Goal: Task Accomplishment & Management: Manage account settings

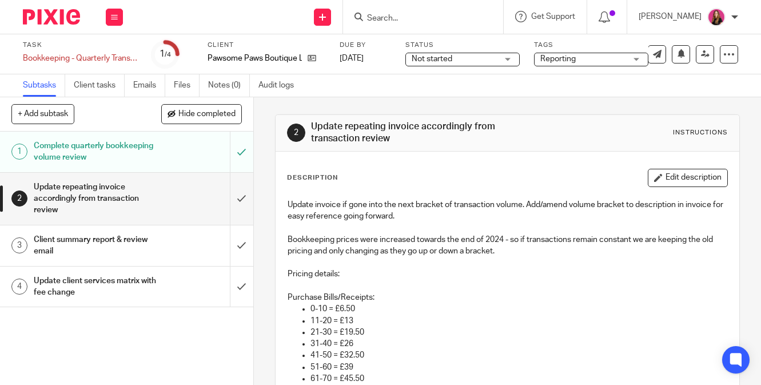
scroll to position [134, 0]
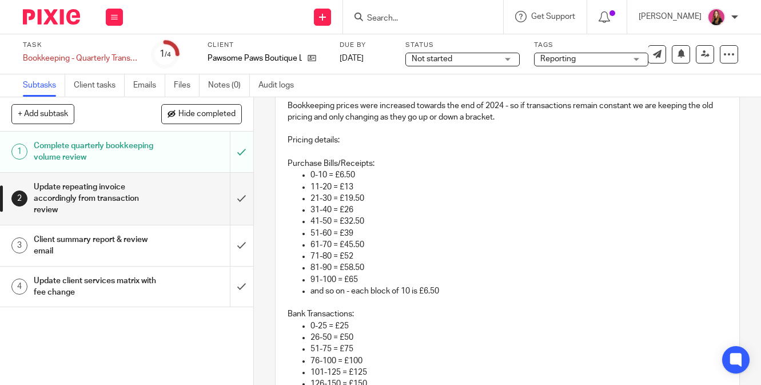
click at [60, 9] on img at bounding box center [51, 16] width 57 height 15
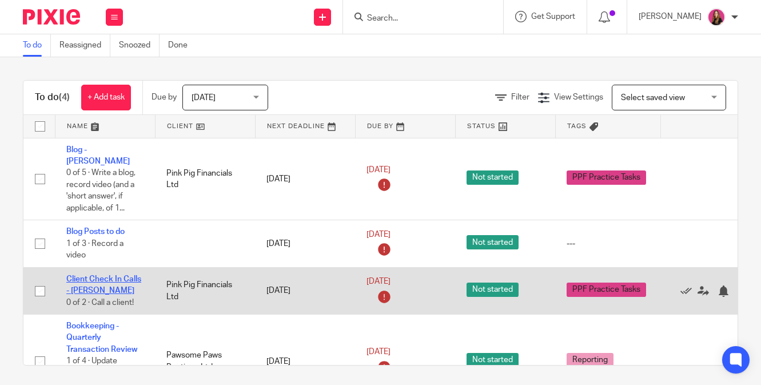
click at [122, 275] on link "Client Check In Calls - [PERSON_NAME]" at bounding box center [103, 284] width 75 height 19
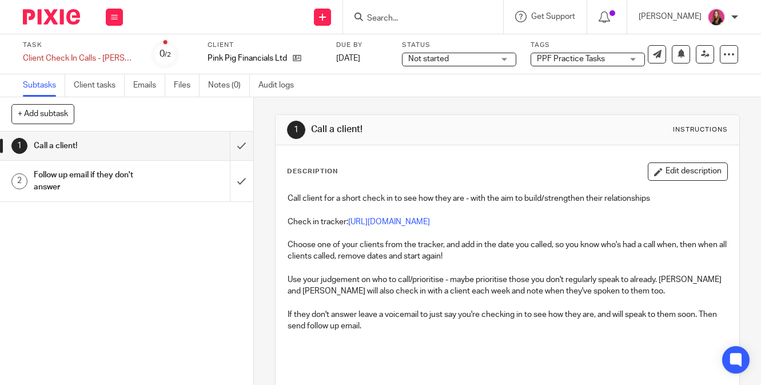
click at [64, 15] on img at bounding box center [51, 16] width 57 height 15
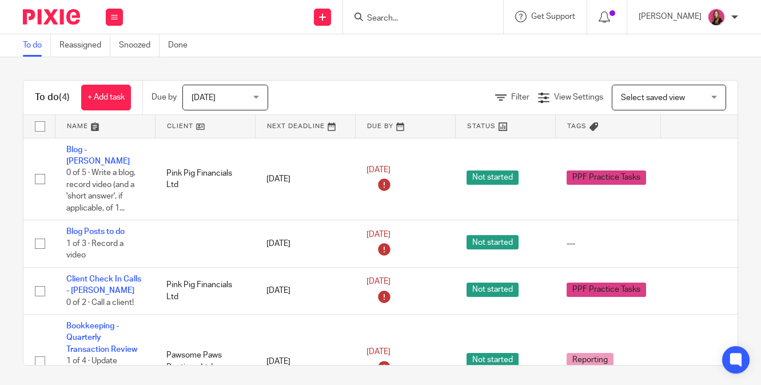
click at [380, 15] on input "Search" at bounding box center [417, 19] width 103 height 10
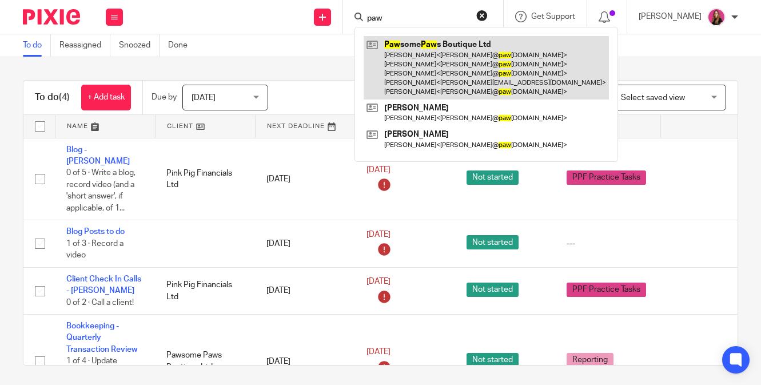
type input "paw"
click at [405, 58] on link at bounding box center [486, 67] width 245 height 63
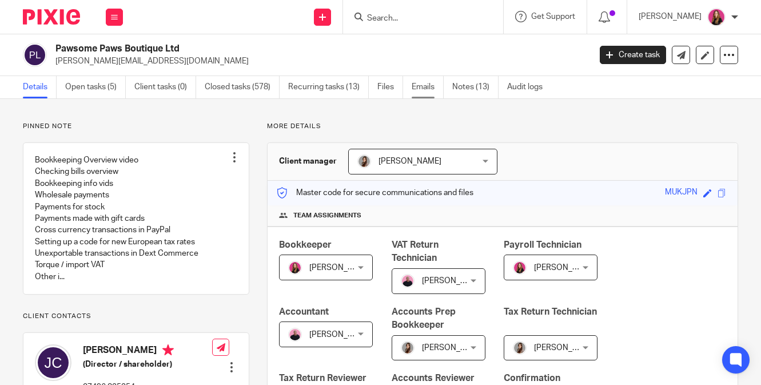
click at [436, 87] on link "Emails" at bounding box center [428, 87] width 32 height 22
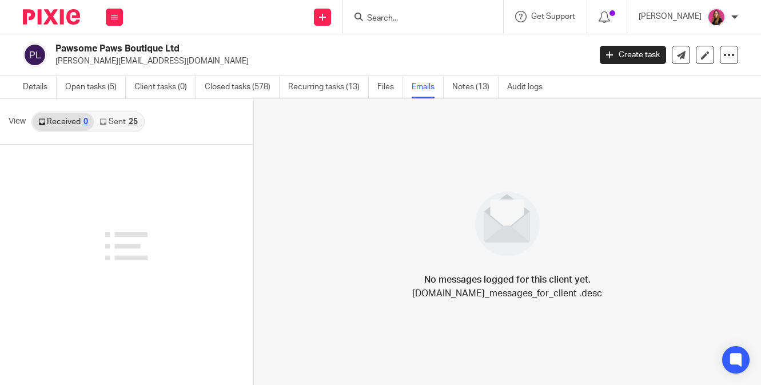
click at [127, 122] on link "Sent 25" at bounding box center [118, 122] width 49 height 18
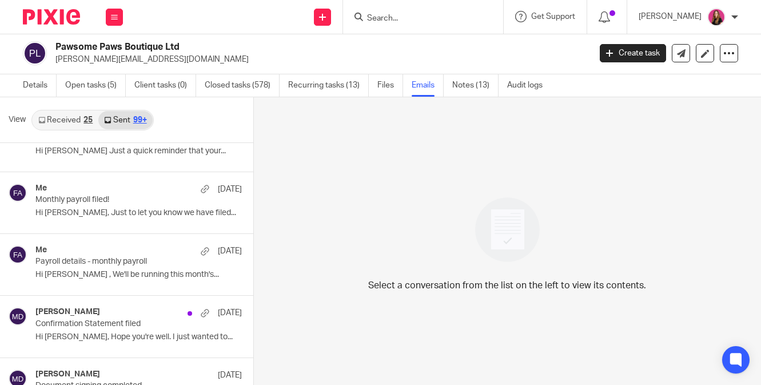
scroll to position [4743, 0]
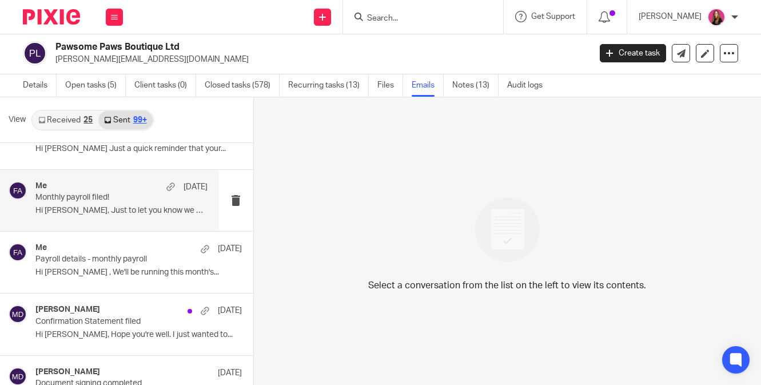
click at [123, 205] on div "Me 23 Jan Monthly payroll filed! Hi Jay, Just to let you know we have filed..." at bounding box center [121, 200] width 172 height 38
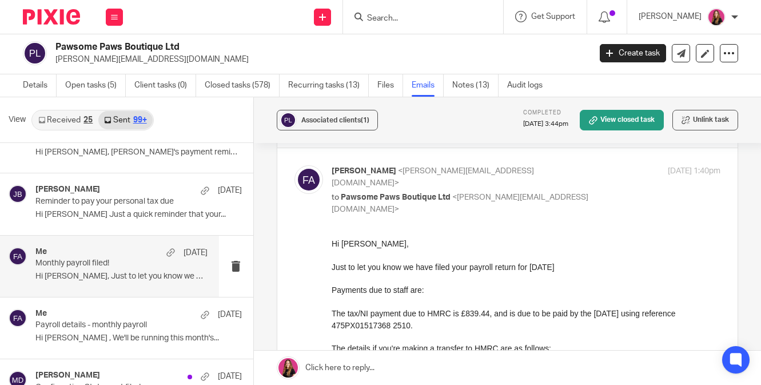
scroll to position [4676, 0]
click at [55, 25] on div at bounding box center [47, 17] width 94 height 34
click at [53, 23] on img at bounding box center [51, 16] width 57 height 15
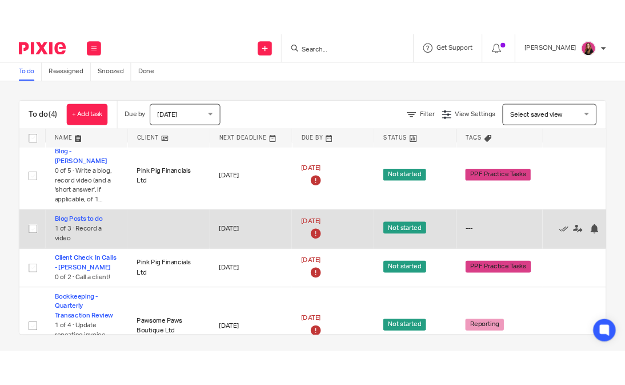
scroll to position [9, 0]
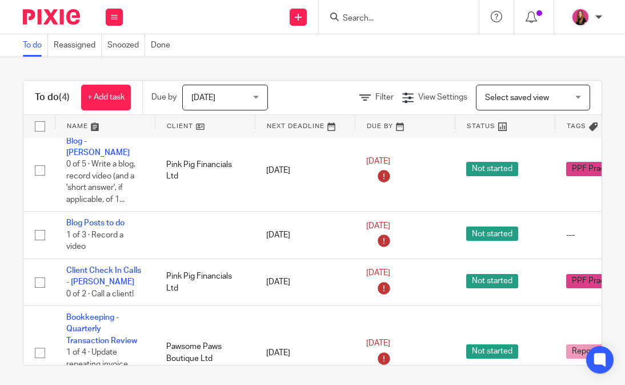
click at [379, 21] on input "Search" at bounding box center [393, 19] width 103 height 10
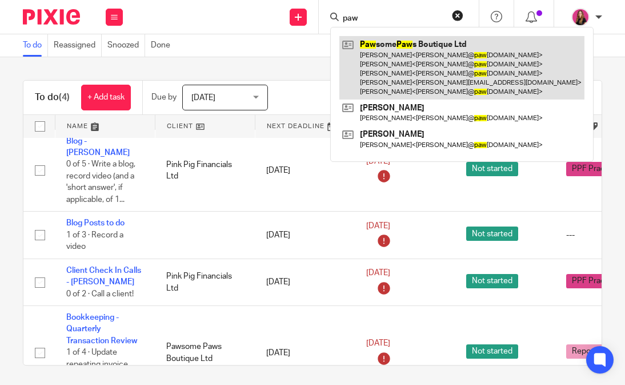
type input "paw"
click at [362, 58] on link at bounding box center [462, 67] width 245 height 63
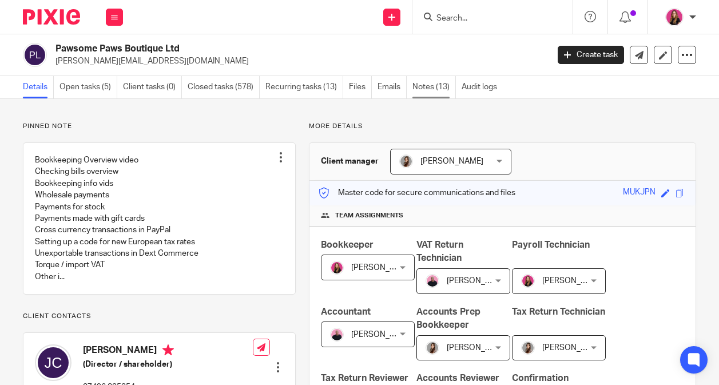
click at [428, 86] on link "Notes (13)" at bounding box center [433, 87] width 43 height 22
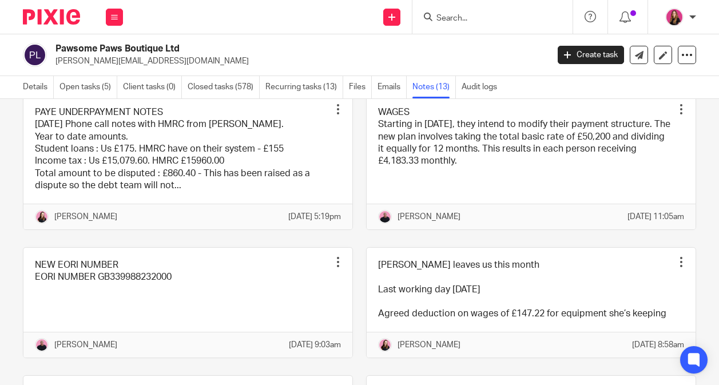
scroll to position [285, 0]
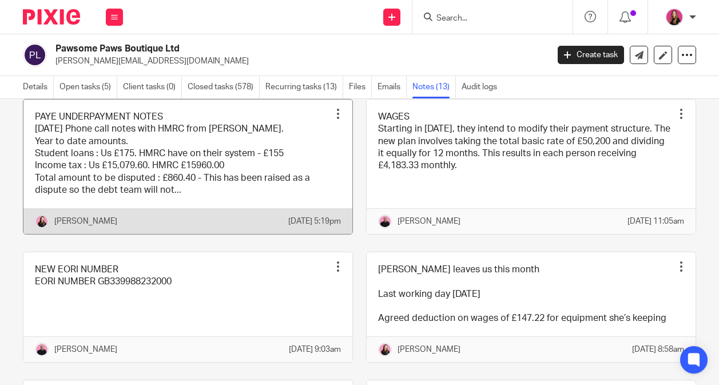
click at [273, 171] on link at bounding box center [187, 166] width 329 height 134
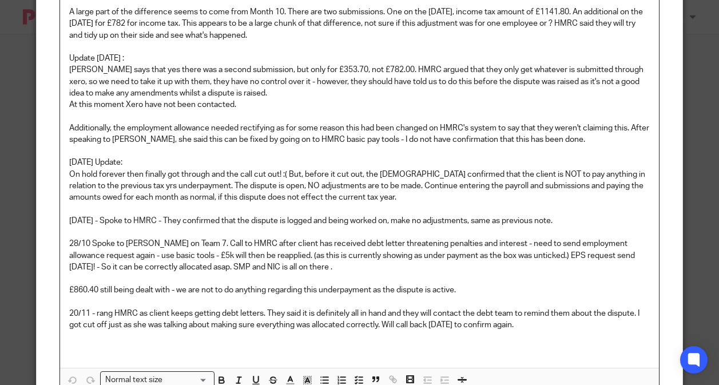
scroll to position [298, 0]
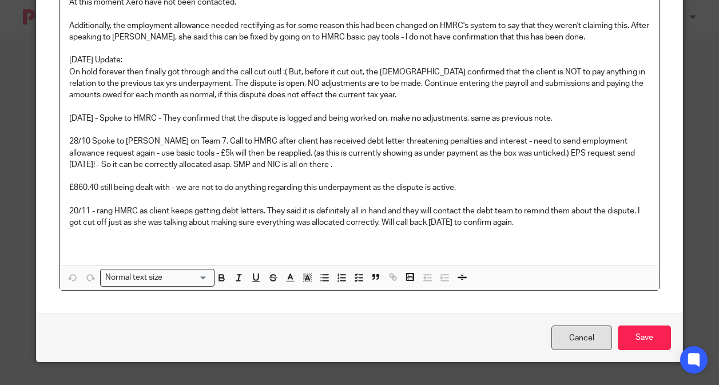
click at [558, 344] on link "Cancel" at bounding box center [581, 337] width 61 height 25
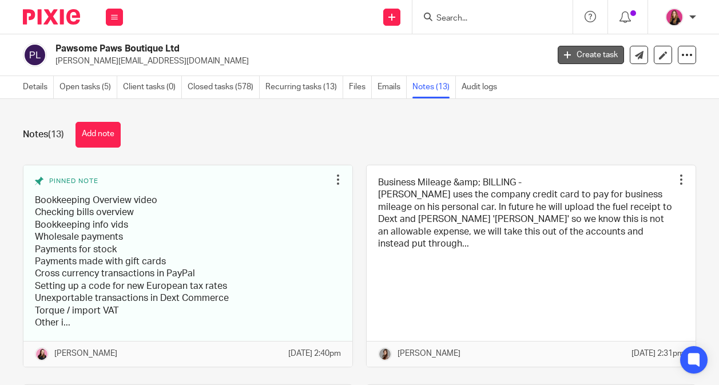
click at [565, 56] on icon at bounding box center [567, 54] width 7 height 7
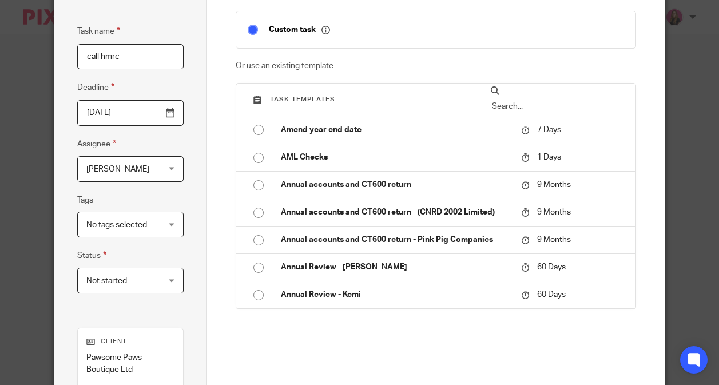
scroll to position [66, 0]
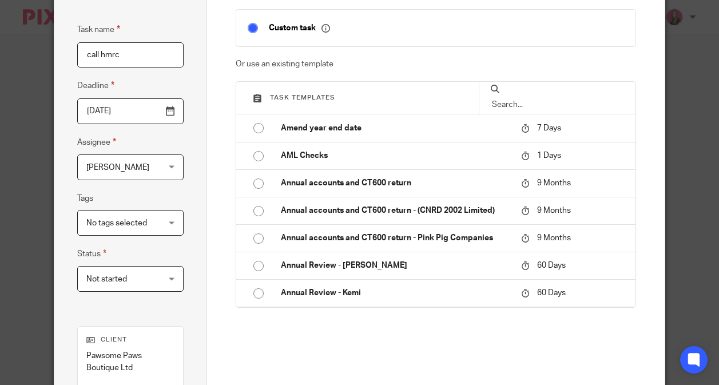
type input "call hmrc"
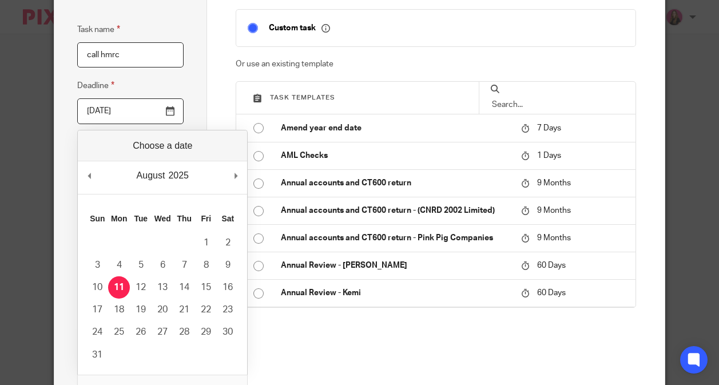
click at [165, 113] on input "2025-08-11" at bounding box center [130, 111] width 106 height 26
type input "2025-08-12"
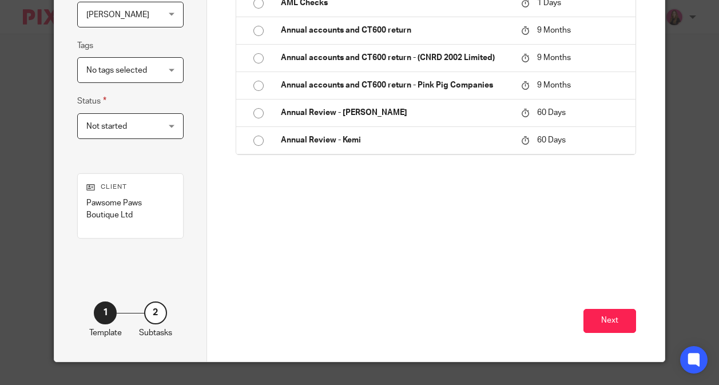
scroll to position [219, 0]
click at [612, 318] on button "Next" at bounding box center [609, 321] width 53 height 25
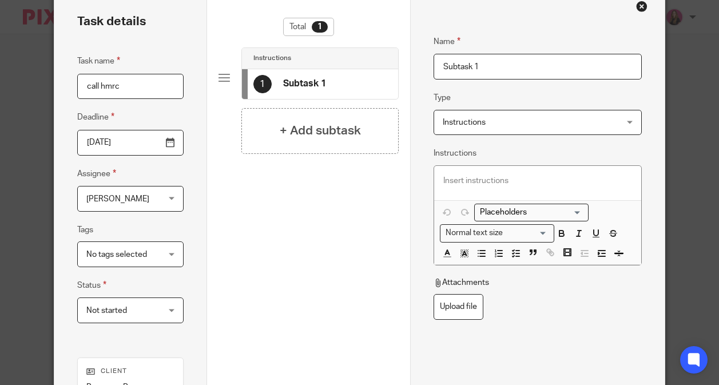
scroll to position [0, 0]
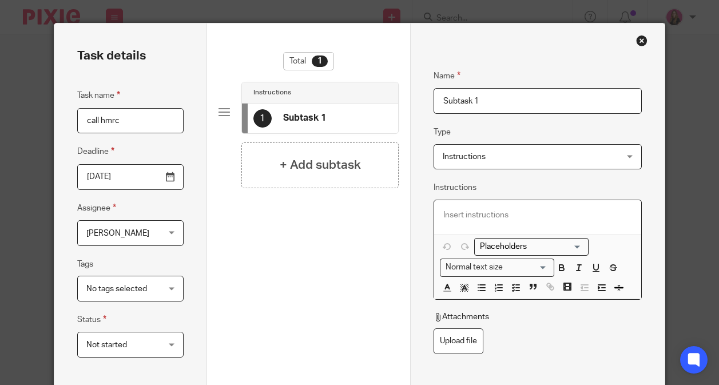
click at [486, 208] on div at bounding box center [537, 217] width 206 height 34
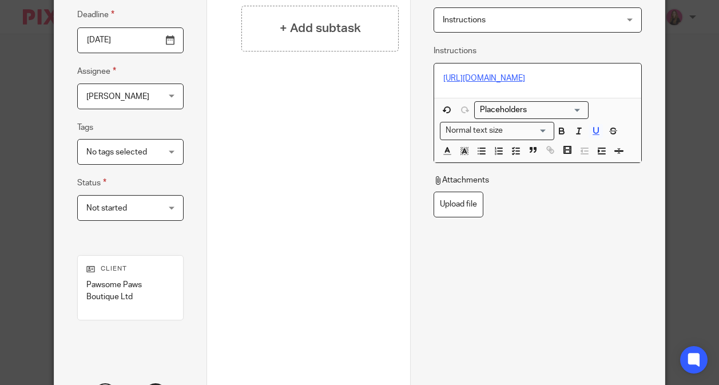
scroll to position [220, 0]
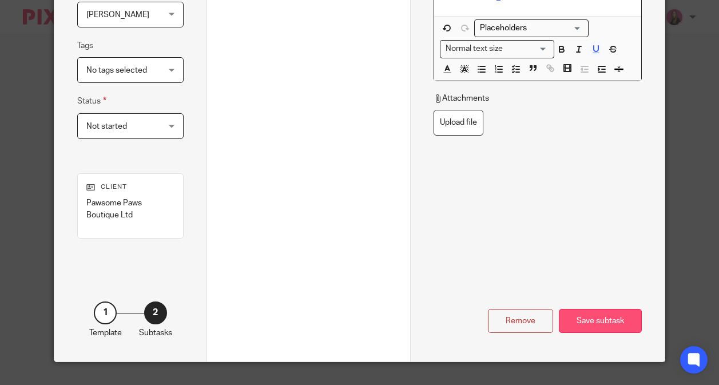
click at [597, 316] on div "Save subtask" at bounding box center [599, 321] width 83 height 25
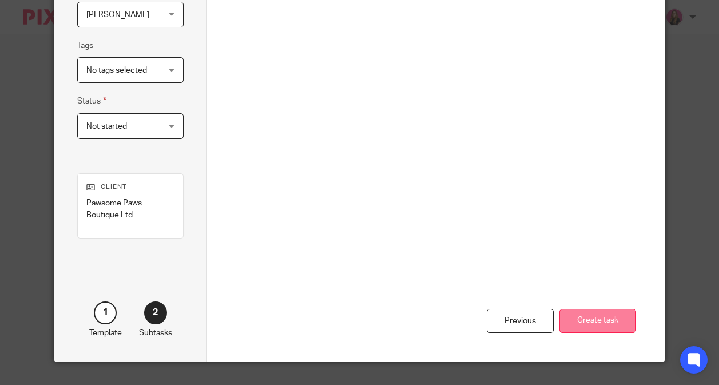
click at [600, 312] on button "Create task" at bounding box center [597, 321] width 77 height 25
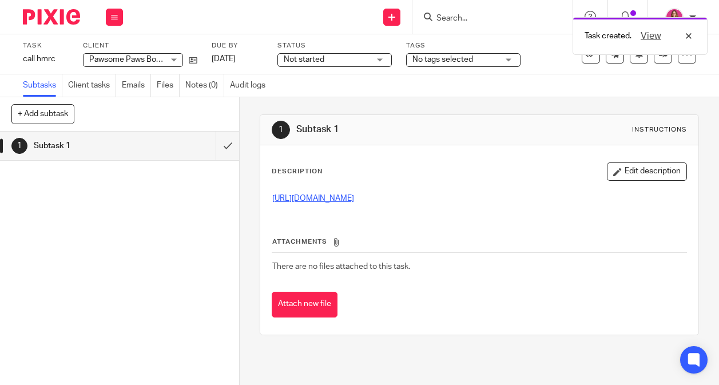
click at [55, 22] on img at bounding box center [51, 16] width 57 height 15
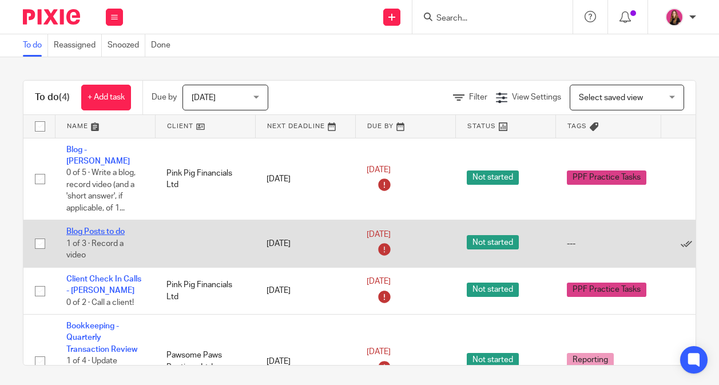
click at [121, 228] on link "Blog Posts to do" at bounding box center [95, 232] width 58 height 8
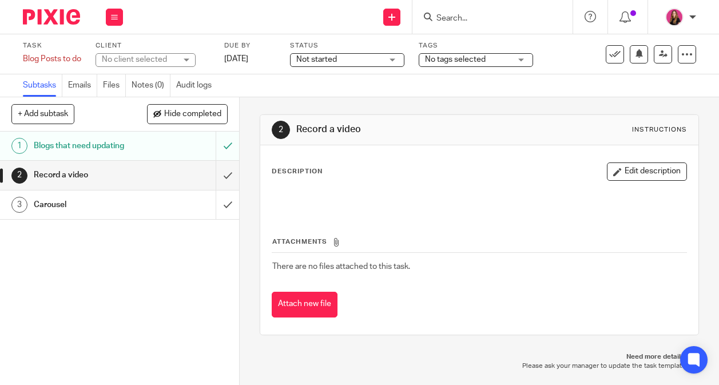
click at [150, 177] on div "Record a video" at bounding box center [119, 174] width 170 height 17
click at [163, 151] on div "Blogs that need updating" at bounding box center [119, 145] width 170 height 17
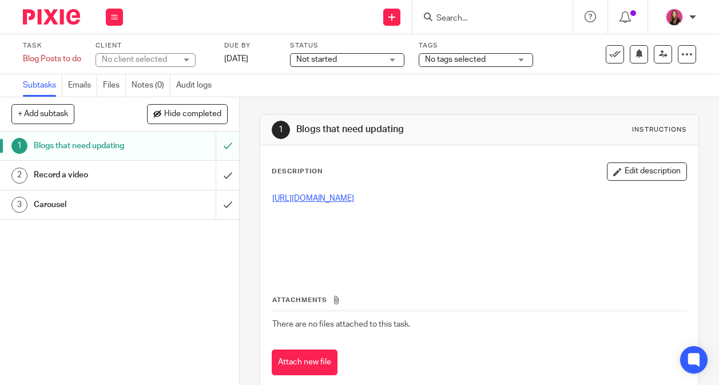
click at [305, 197] on link "https://docs.google.com/document/d/1BN1N6AyPscBDg8rgf2-DTWjFFJ2B3oBn6aksci7CSe4…" at bounding box center [313, 198] width 82 height 8
